Goal: Information Seeking & Learning: Check status

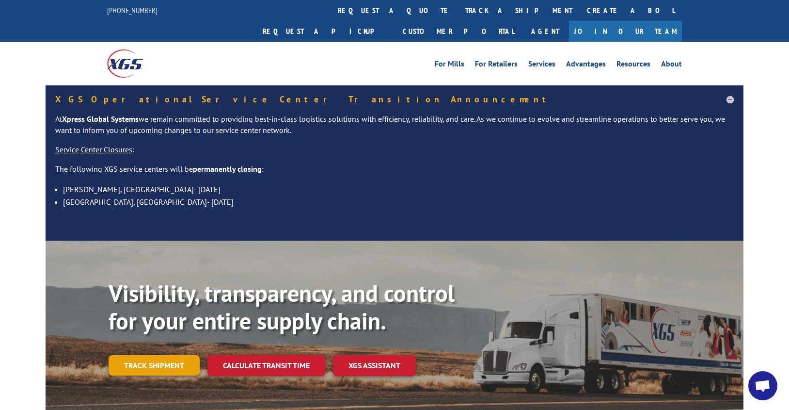
click at [175, 355] on link "Track shipment" at bounding box center [154, 365] width 91 height 20
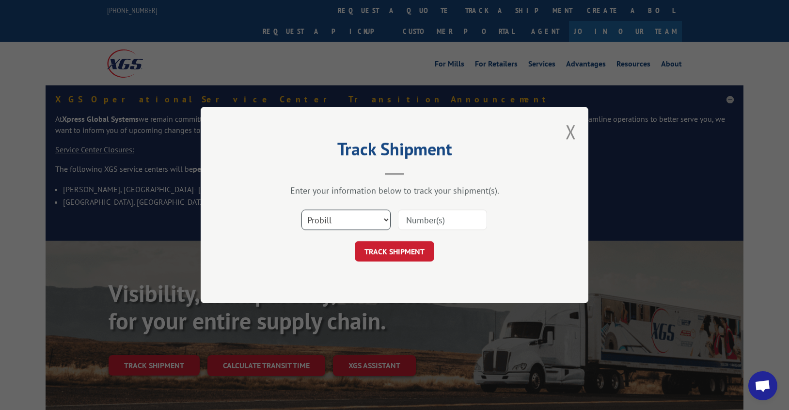
click at [384, 221] on select "Select category... Probill BOL PO" at bounding box center [346, 219] width 89 height 20
select select "bol"
click at [302, 209] on select "Select category... Probill BOL PO" at bounding box center [346, 219] width 89 height 20
click at [433, 216] on input at bounding box center [442, 219] width 89 height 20
type input "8639882"
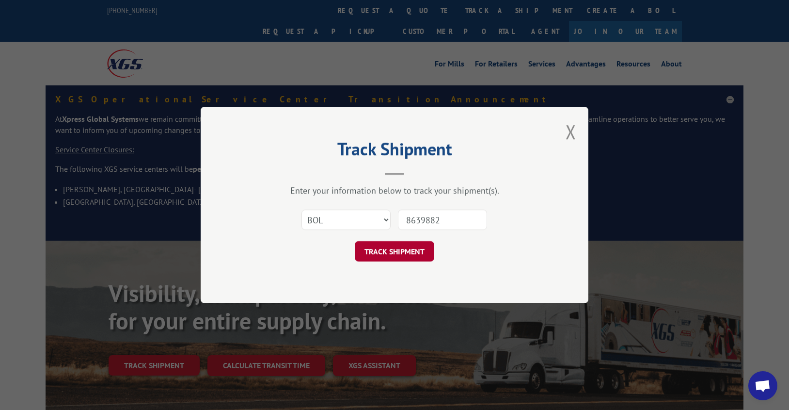
click at [418, 250] on button "TRACK SHIPMENT" at bounding box center [395, 251] width 80 height 20
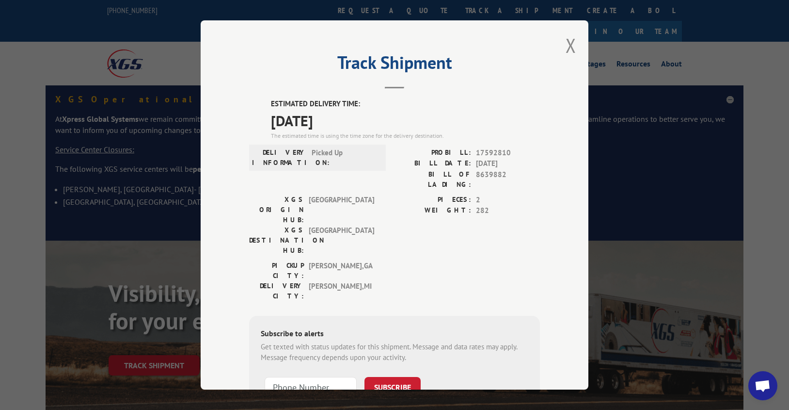
scroll to position [48, 0]
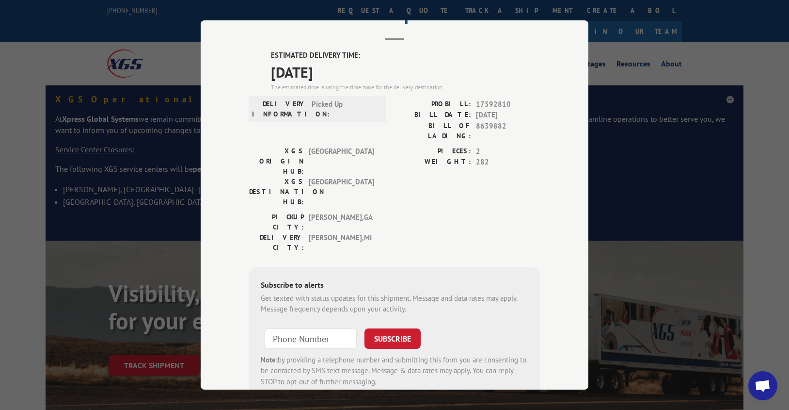
click at [173, 96] on div "Track Shipment ESTIMATED DELIVERY TIME: [DATE] The estimated time is using the …" at bounding box center [394, 205] width 789 height 410
click at [218, 73] on div "Track Shipment ESTIMATED DELIVERY TIME: [DATE] The estimated time is using the …" at bounding box center [395, 204] width 388 height 369
click at [634, 144] on div "Track Shipment ESTIMATED DELIVERY TIME: [DATE] The estimated time is using the …" at bounding box center [394, 205] width 789 height 410
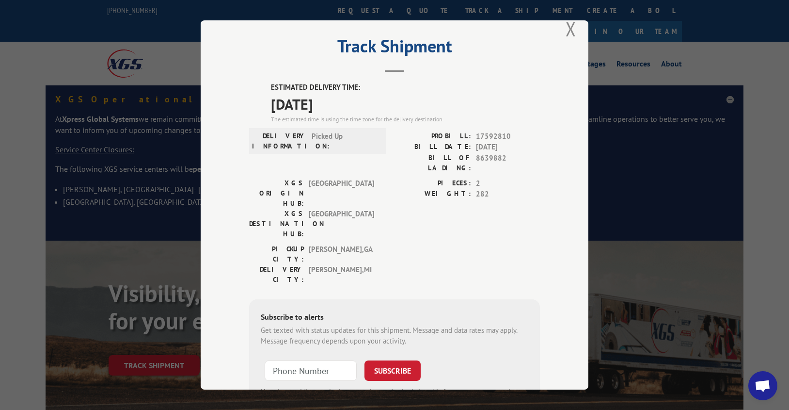
scroll to position [0, 0]
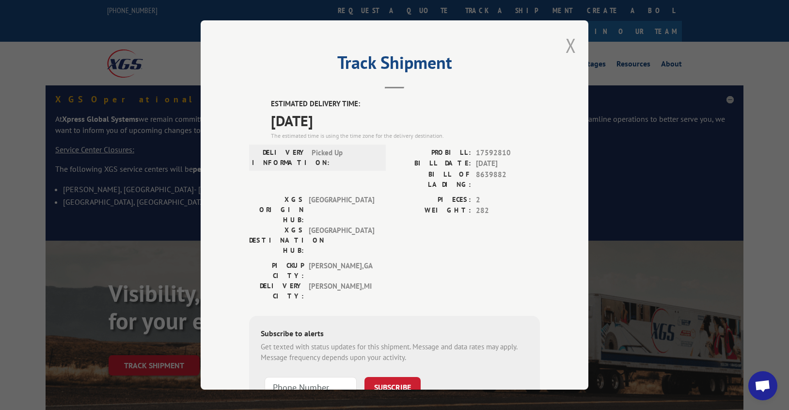
click at [569, 46] on button "Close modal" at bounding box center [571, 45] width 11 height 26
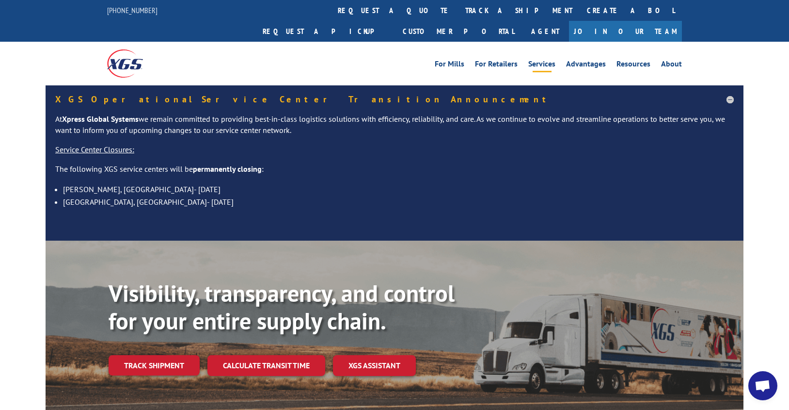
click at [545, 60] on link "Services" at bounding box center [542, 65] width 27 height 11
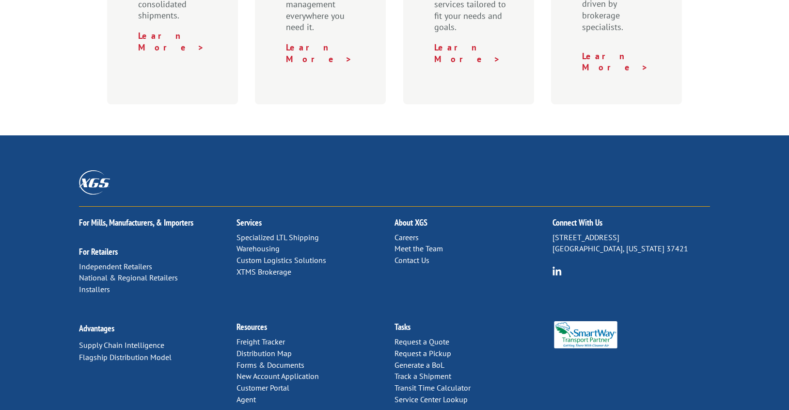
scroll to position [532, 0]
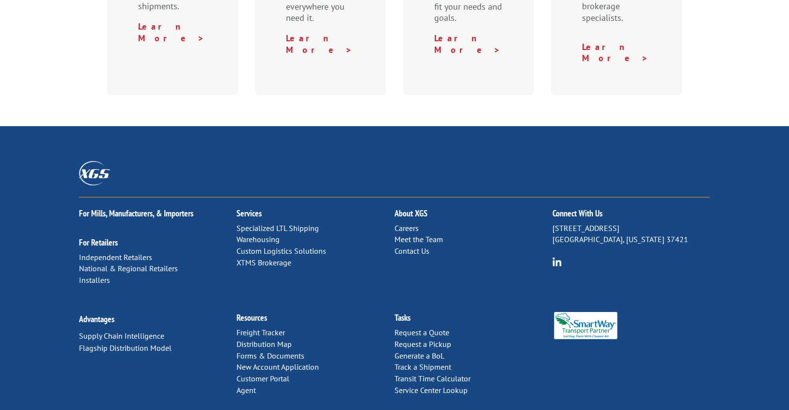
click at [262, 339] on link "Distribution Map" at bounding box center [264, 344] width 55 height 10
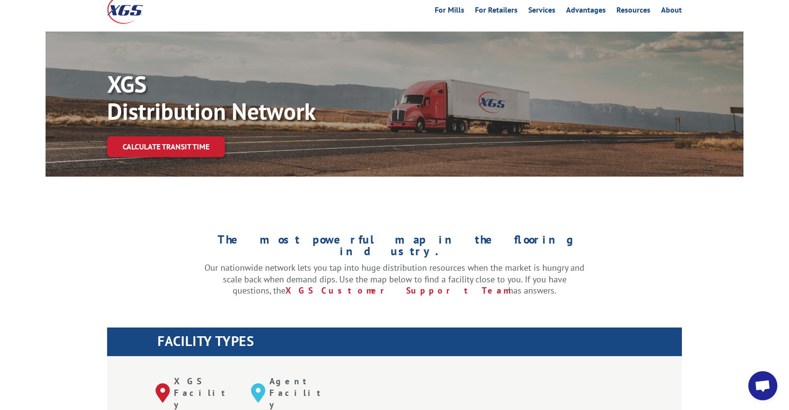
scroll to position [48, 0]
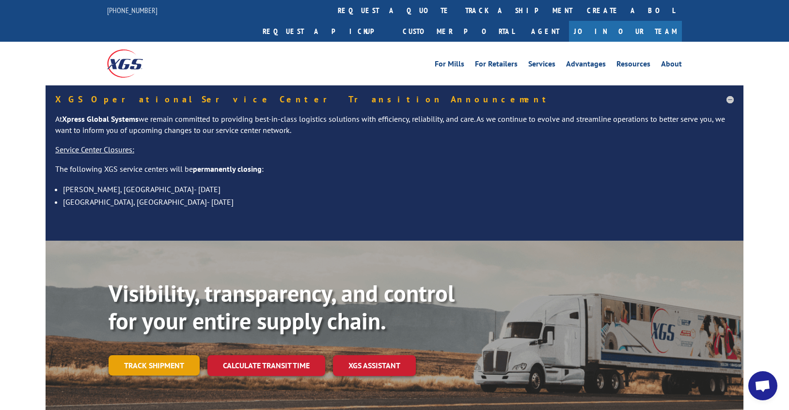
click at [182, 355] on link "Track shipment" at bounding box center [154, 365] width 91 height 20
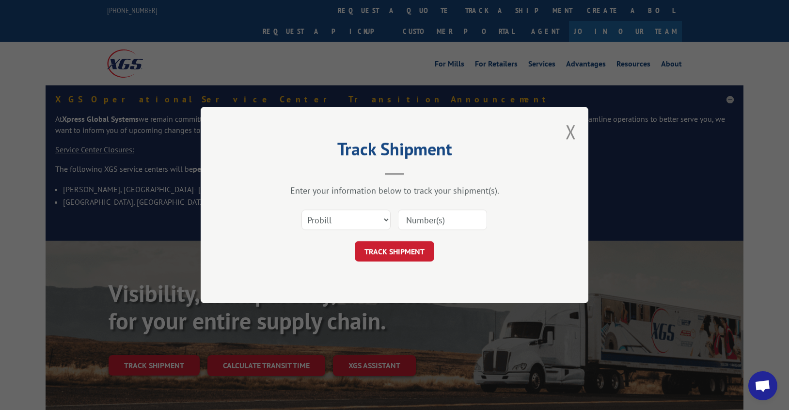
click at [405, 222] on input at bounding box center [442, 219] width 89 height 20
type input "17592810"
click at [404, 249] on button "TRACK SHIPMENT" at bounding box center [395, 251] width 80 height 20
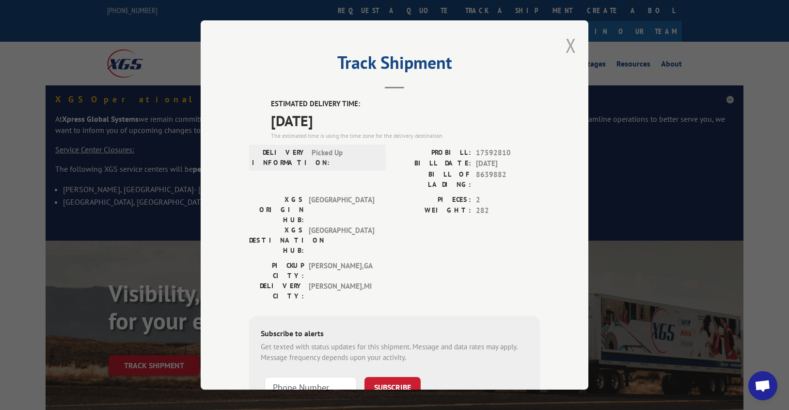
click at [566, 49] on button "Close modal" at bounding box center [571, 45] width 11 height 26
